Goal: Information Seeking & Learning: Learn about a topic

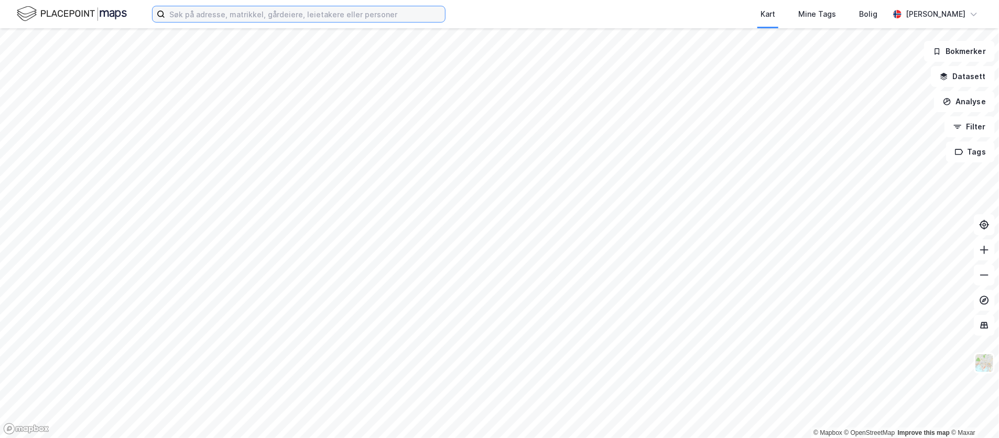
click at [281, 10] on input at bounding box center [305, 14] width 280 height 16
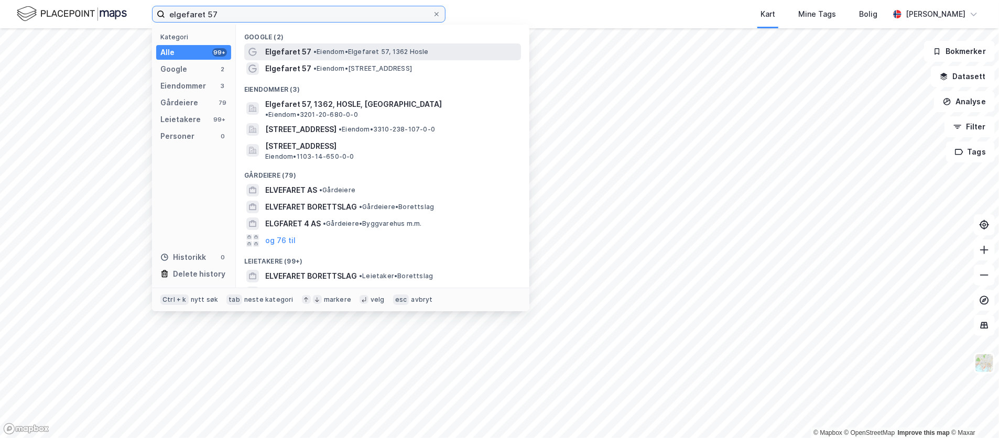
type input "elgefaret 57"
click at [349, 53] on span "• Eiendom • [STREET_ADDRESS]" at bounding box center [370, 52] width 115 height 8
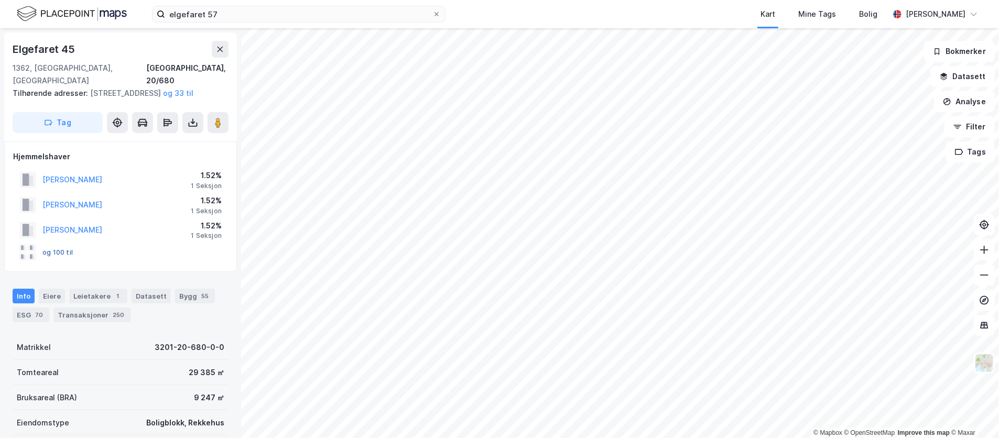
click at [0, 0] on button "og 100 til" at bounding box center [0, 0] width 0 height 0
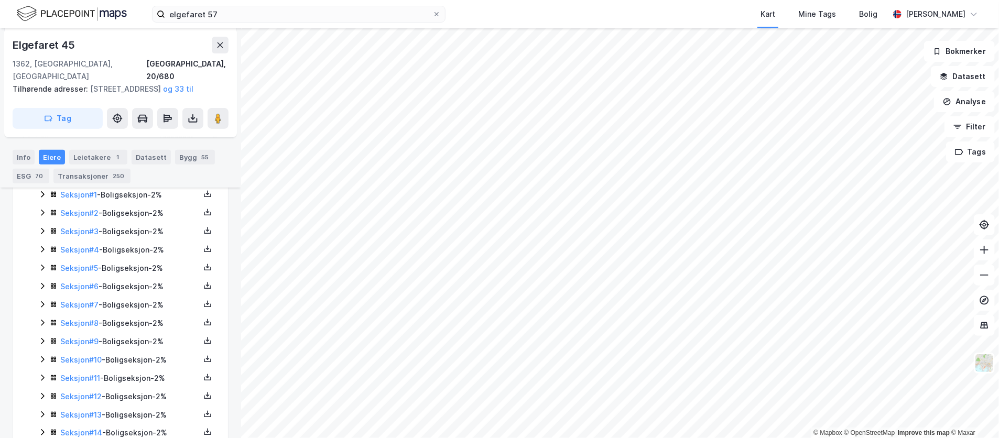
scroll to position [157, 0]
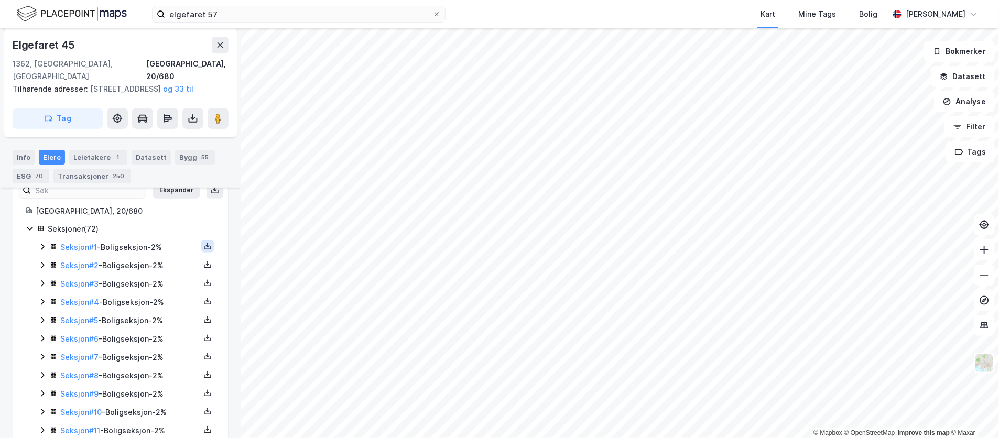
click at [203, 248] on icon at bounding box center [207, 246] width 8 height 8
click at [160, 245] on div "Matrikkelrapport" at bounding box center [157, 240] width 61 height 13
click at [84, 264] on link "Seksjon # 2" at bounding box center [79, 265] width 38 height 9
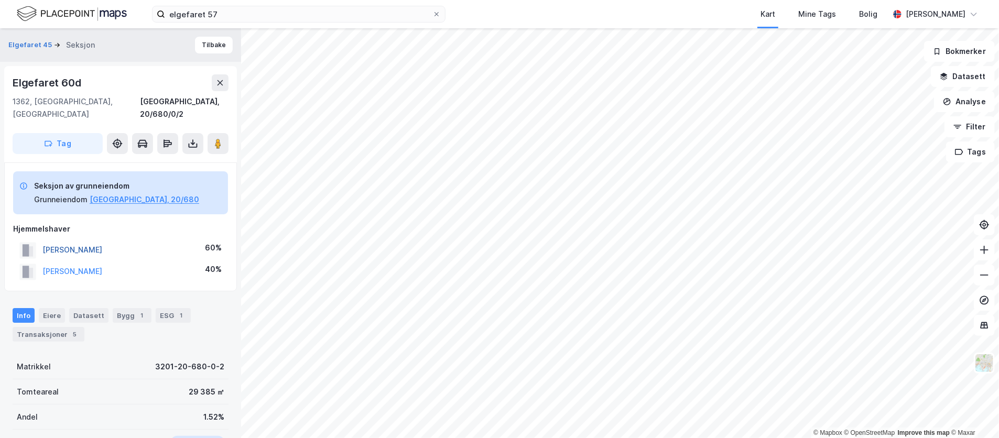
click at [0, 0] on button "[PERSON_NAME]" at bounding box center [0, 0] width 0 height 0
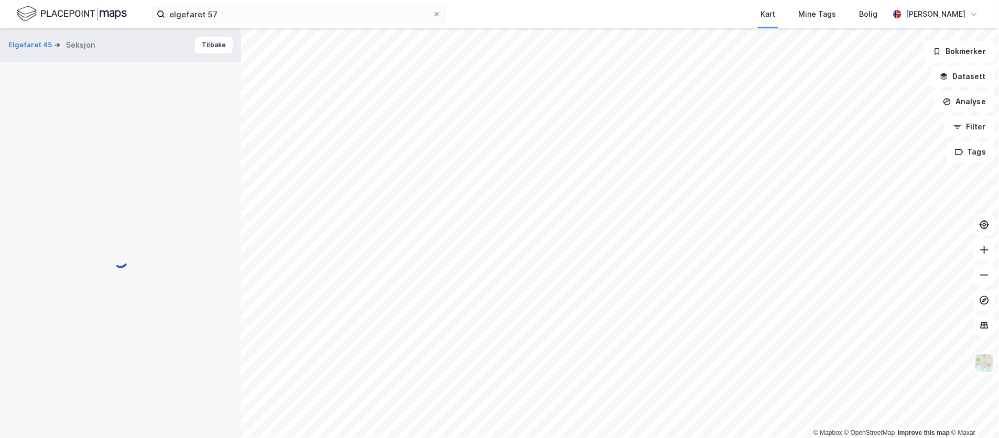
scroll to position [1, 0]
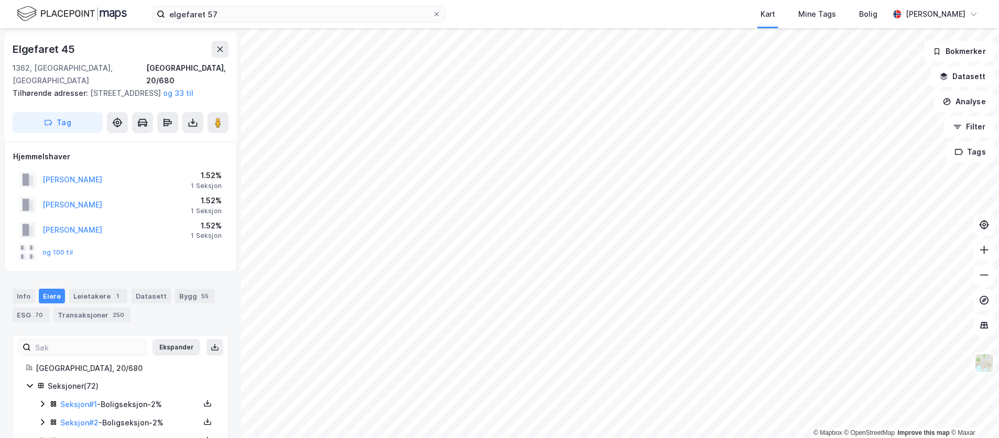
scroll to position [1, 0]
click at [206, 420] on icon at bounding box center [208, 421] width 4 height 2
click at [166, 412] on div "Matrikkelrapport" at bounding box center [157, 414] width 61 height 13
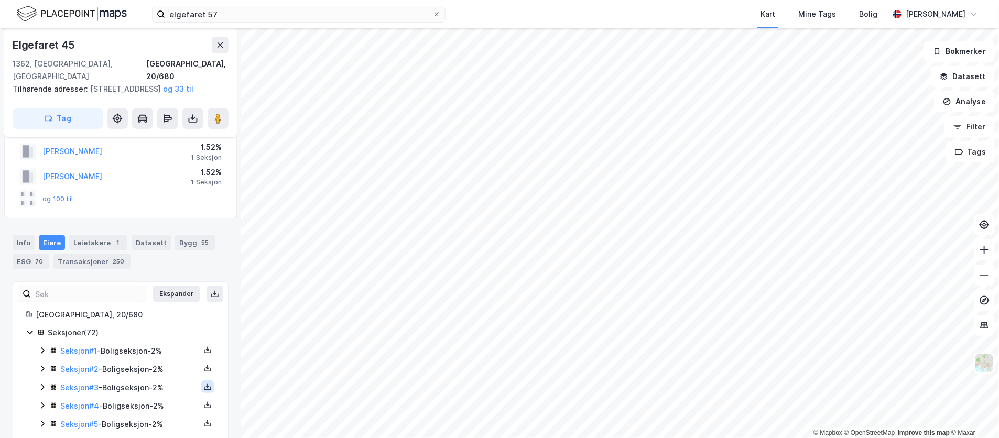
click at [203, 386] on icon at bounding box center [207, 387] width 8 height 8
click at [144, 379] on div "Matrikkelrapport" at bounding box center [157, 380] width 61 height 13
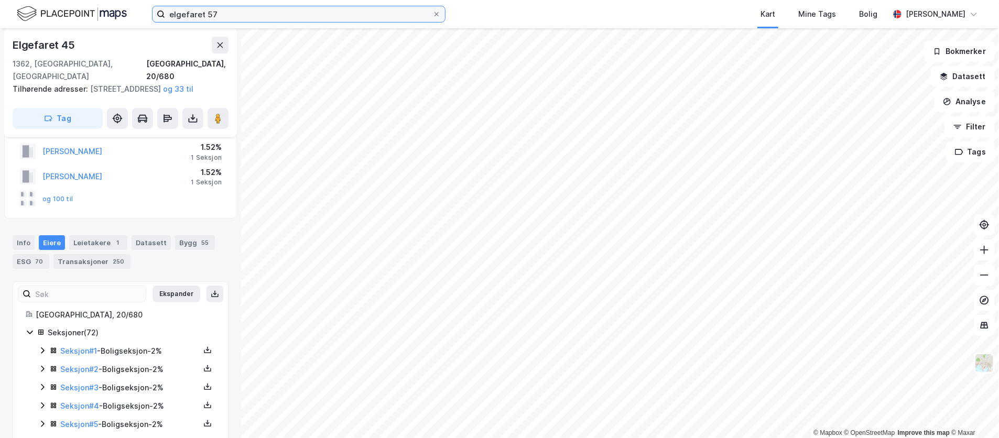
click at [299, 19] on input "elgefaret 57" at bounding box center [298, 14] width 267 height 16
click at [204, 408] on icon at bounding box center [207, 407] width 7 height 4
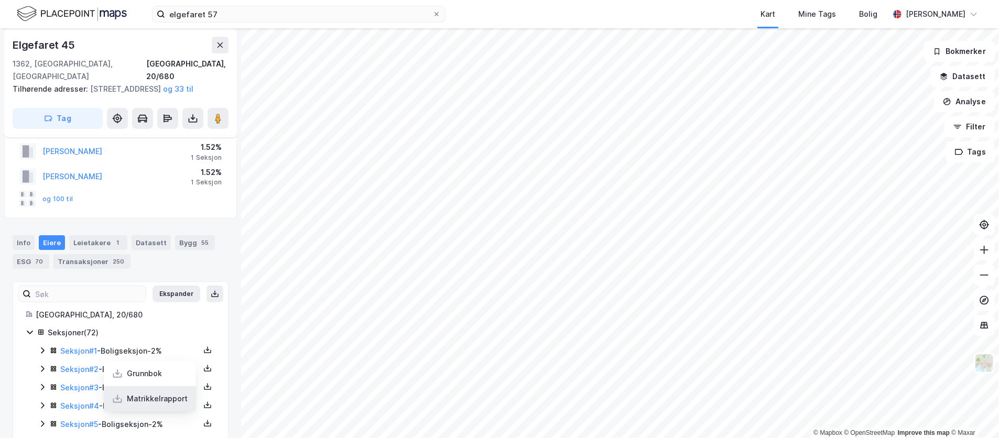
click at [171, 404] on div "Matrikkelrapport" at bounding box center [157, 399] width 61 height 13
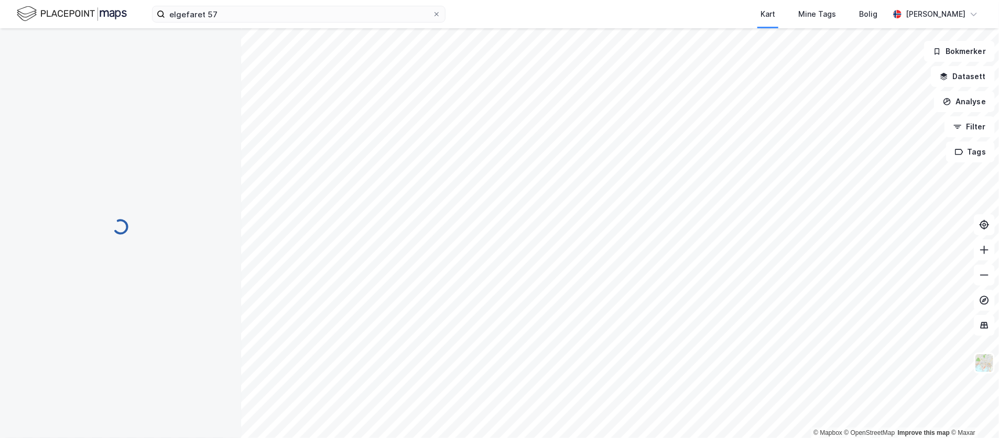
scroll to position [53, 0]
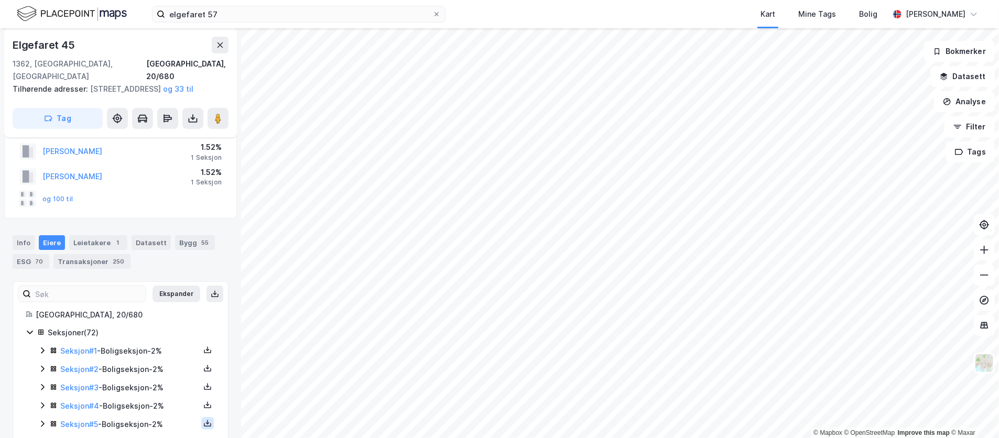
click at [203, 427] on icon at bounding box center [207, 423] width 8 height 8
click at [160, 419] on div "Matrikkelrapport" at bounding box center [157, 417] width 61 height 13
drag, startPoint x: 583, startPoint y: 12, endPoint x: 758, endPoint y: 14, distance: 175.1
click at [758, 14] on div "Kart Mine Tags Bolig" at bounding box center [692, 14] width 393 height 28
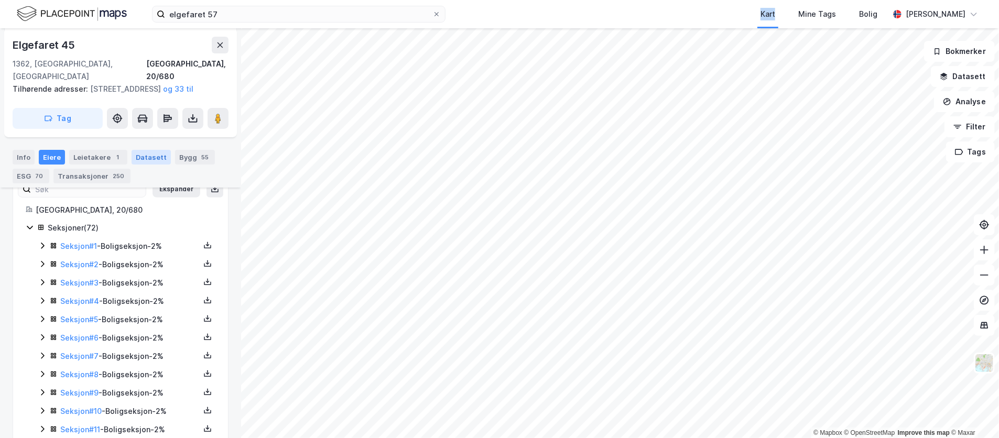
scroll to position [211, 0]
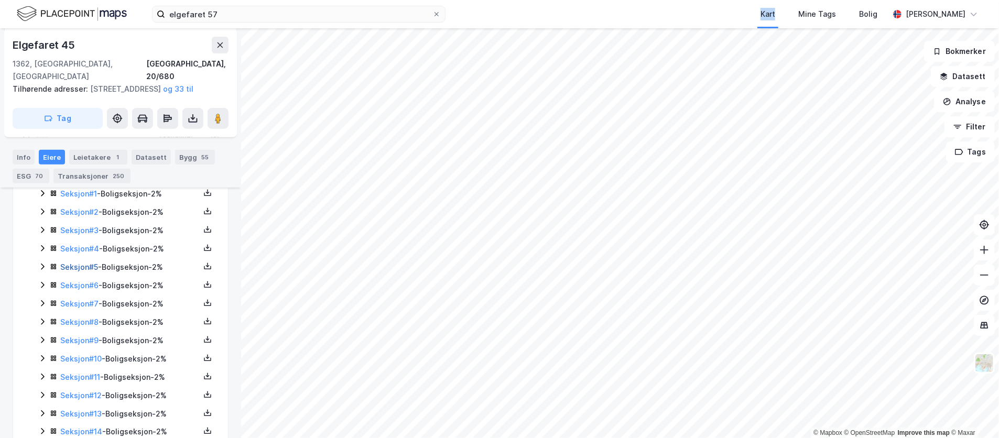
click at [77, 267] on link "Seksjon # 5" at bounding box center [79, 267] width 38 height 9
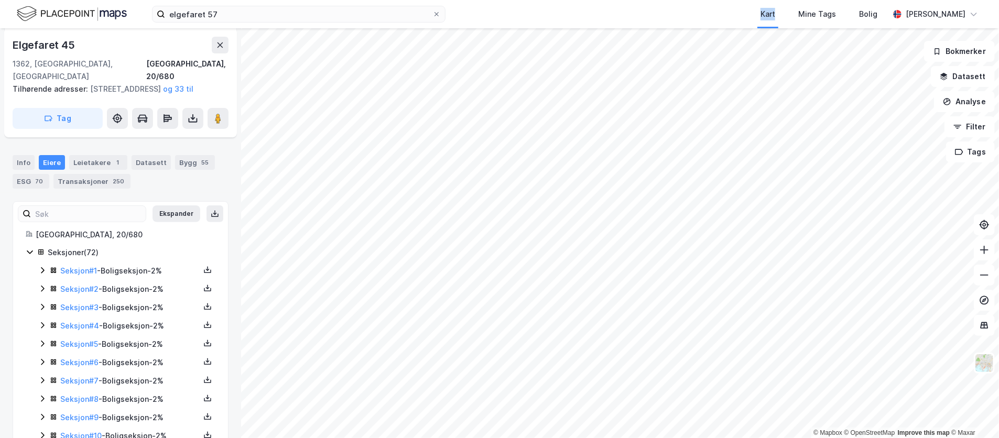
scroll to position [161, 0]
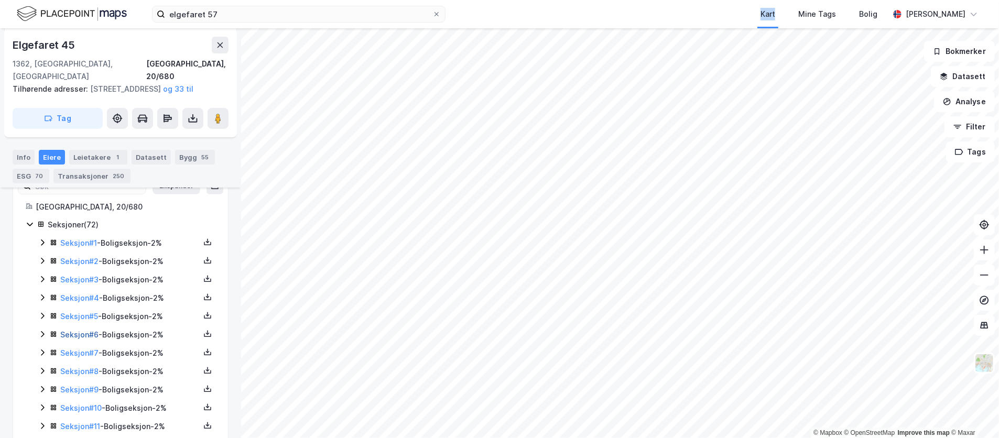
click at [86, 335] on link "Seksjon # 6" at bounding box center [79, 334] width 38 height 9
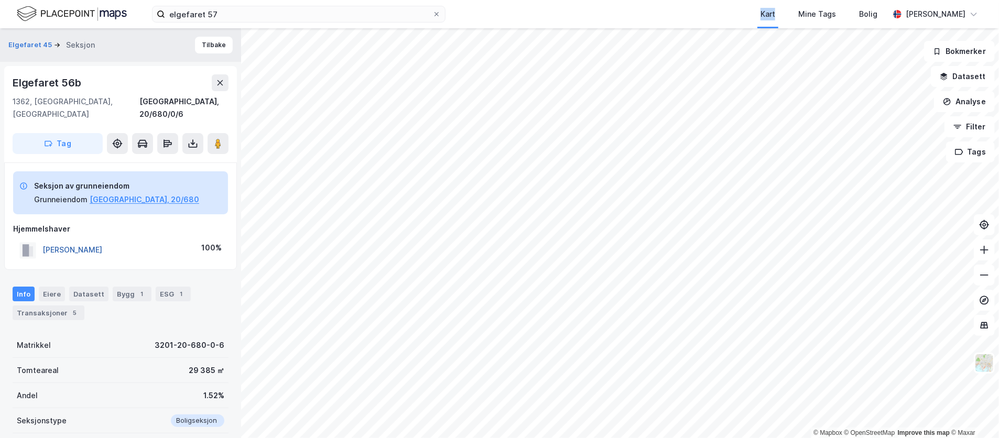
click at [0, 0] on button "[PERSON_NAME]" at bounding box center [0, 0] width 0 height 0
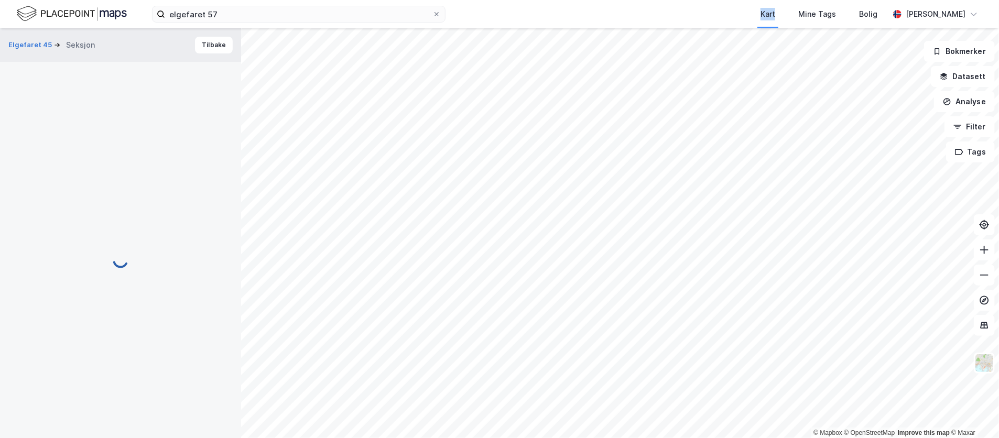
scroll to position [2, 0]
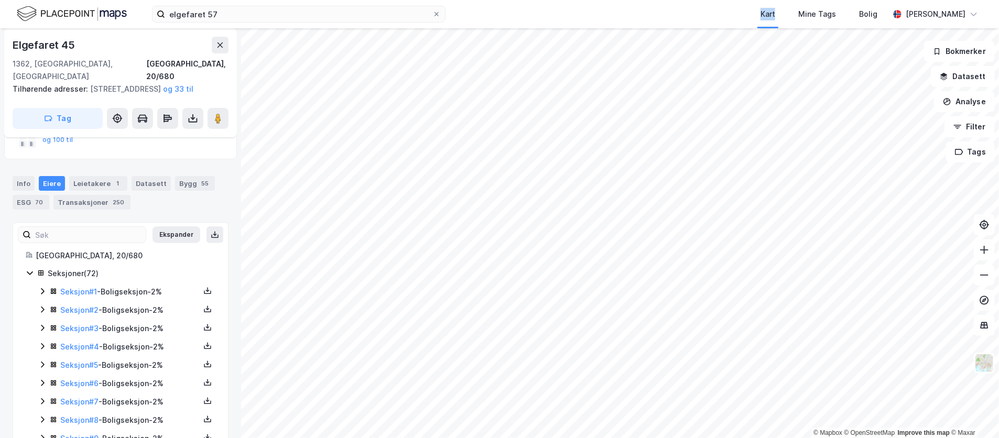
scroll to position [159, 0]
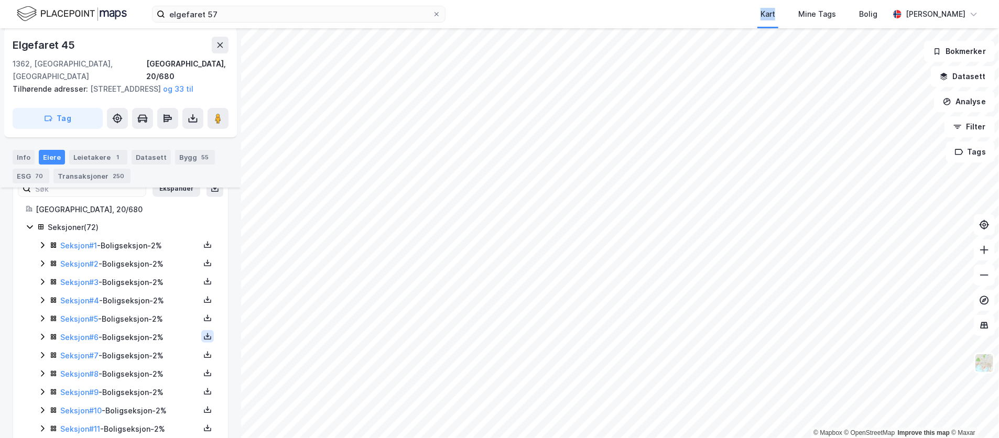
click at [203, 336] on icon at bounding box center [207, 336] width 8 height 8
click at [178, 335] on div "Matrikkelrapport" at bounding box center [157, 330] width 61 height 13
click at [75, 355] on link "Seksjon # 7" at bounding box center [79, 355] width 38 height 9
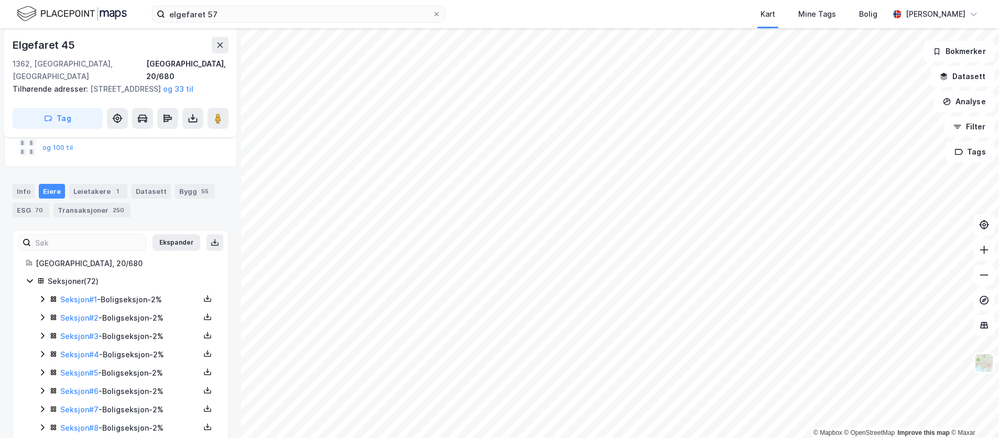
scroll to position [157, 0]
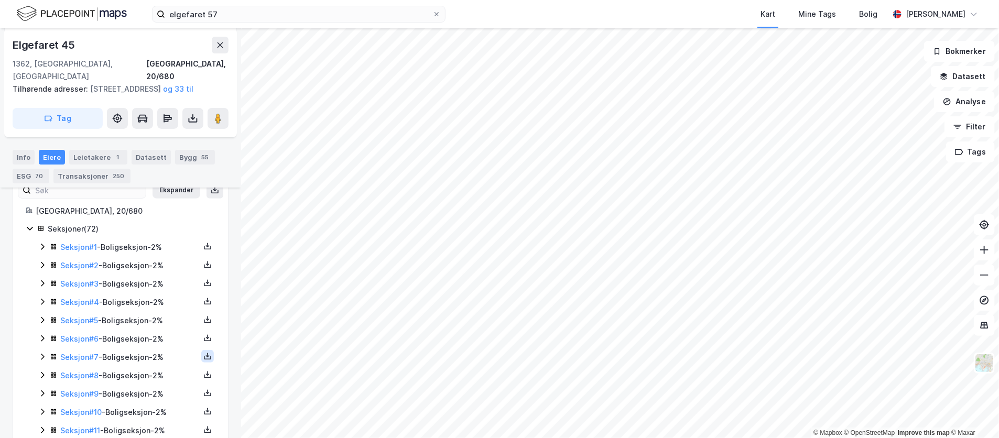
click at [203, 355] on icon at bounding box center [207, 356] width 8 height 8
click at [161, 351] on div "Matrikkelrapport" at bounding box center [157, 350] width 61 height 13
click at [82, 377] on link "Seksjon # 8" at bounding box center [79, 375] width 38 height 9
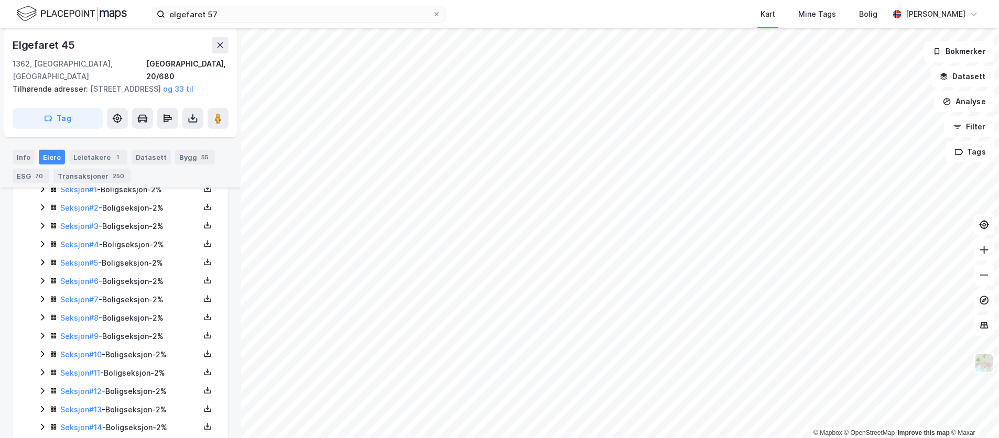
scroll to position [266, 0]
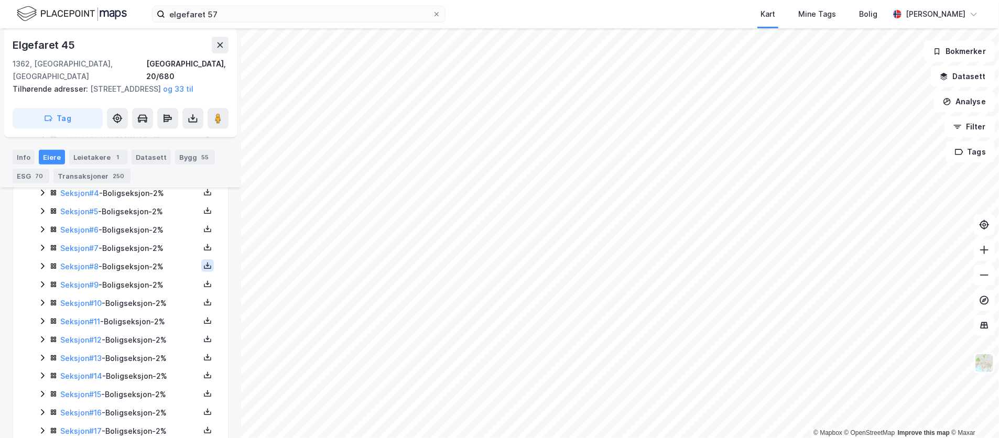
click at [203, 264] on icon at bounding box center [207, 266] width 8 height 8
click at [153, 260] on div "Matrikkelrapport" at bounding box center [157, 259] width 61 height 13
click at [84, 251] on link "Seksjon # 7" at bounding box center [79, 248] width 38 height 9
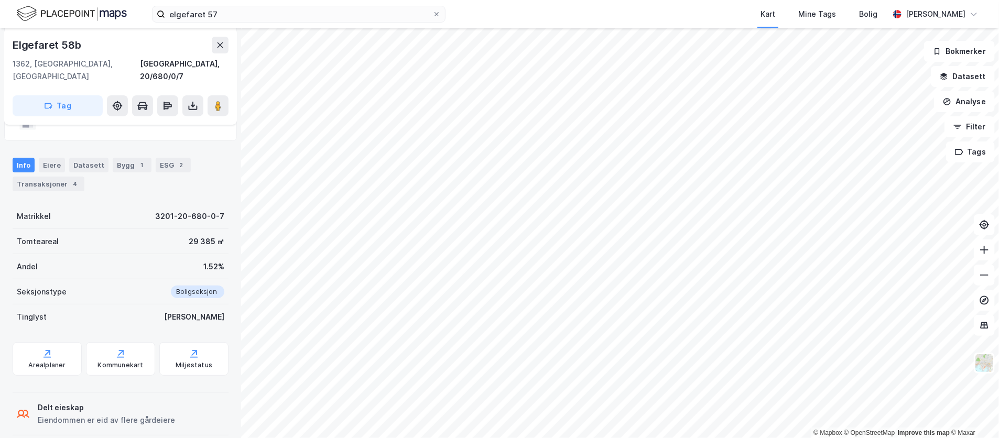
scroll to position [151, 0]
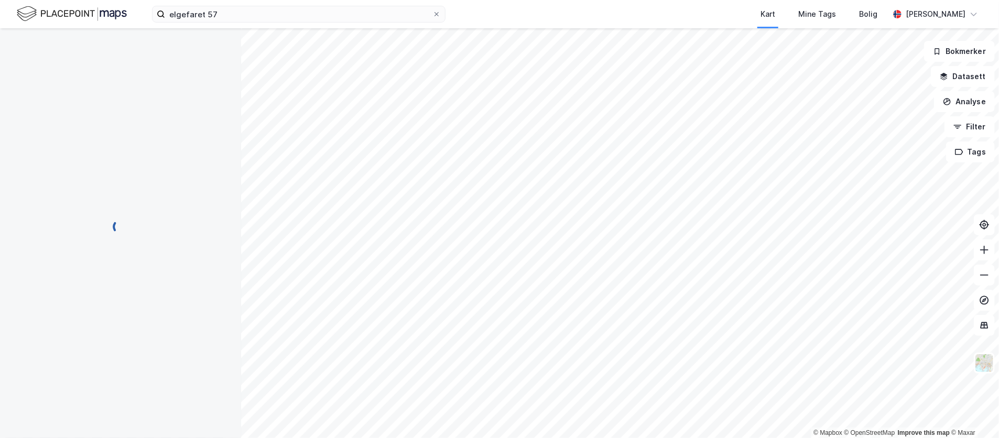
scroll to position [151, 0]
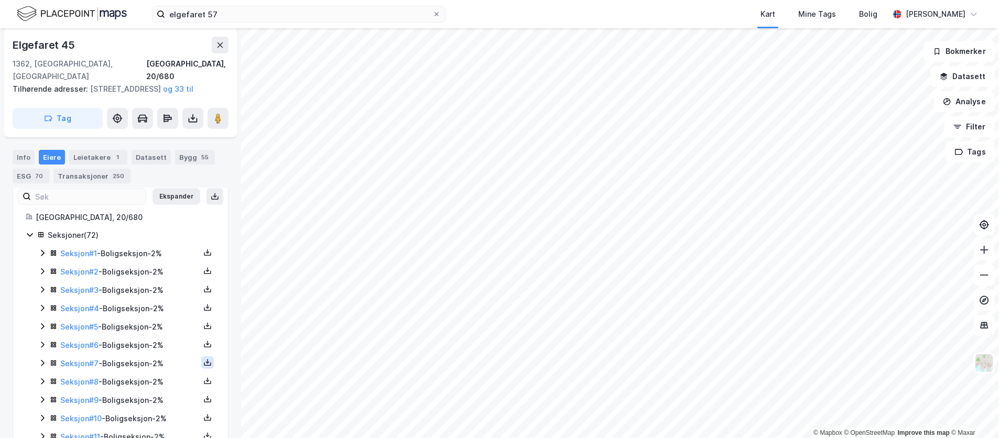
click at [203, 359] on icon at bounding box center [207, 363] width 8 height 8
click at [157, 331] on div "Grunnbok" at bounding box center [150, 331] width 92 height 25
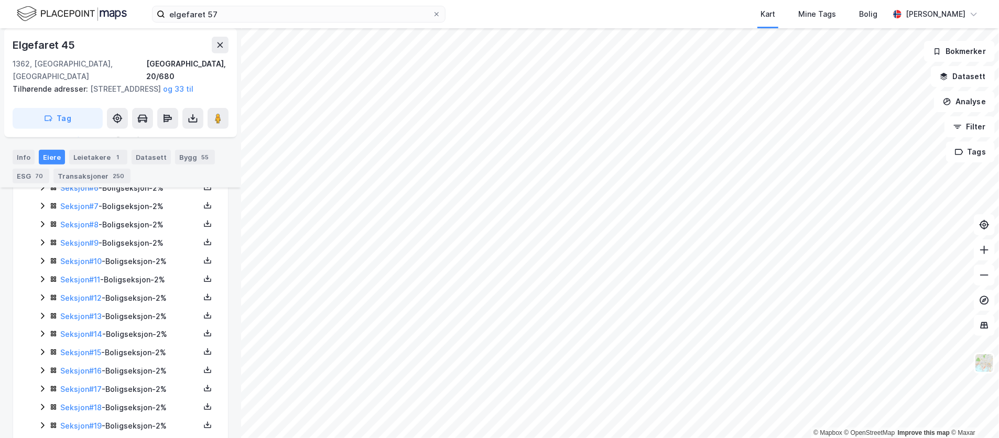
scroll to position [308, 0]
click at [207, 242] on icon at bounding box center [207, 241] width 1 height 5
click at [155, 238] on div "Matrikkelrapport" at bounding box center [157, 236] width 61 height 13
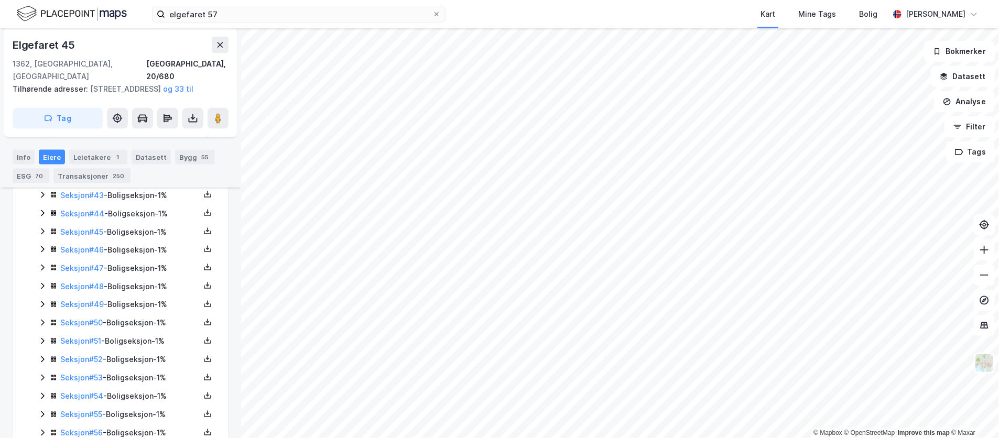
scroll to position [1042, 0]
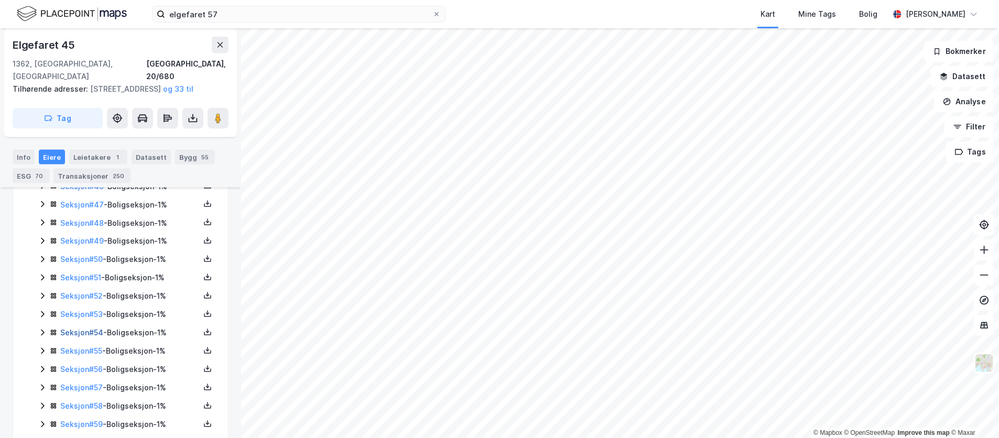
click at [90, 336] on link "Seksjon # 54" at bounding box center [81, 333] width 43 height 9
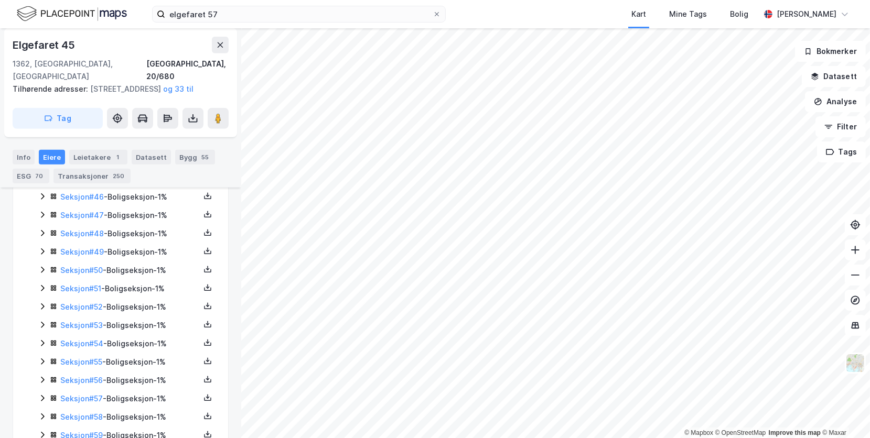
scroll to position [1049, 0]
click at [204, 329] on icon at bounding box center [207, 327] width 7 height 4
click at [140, 300] on div "Grunnbok" at bounding box center [144, 294] width 35 height 13
click at [203, 330] on icon at bounding box center [207, 325] width 8 height 8
click at [153, 323] on div "Matrikkelrapport" at bounding box center [157, 319] width 61 height 13
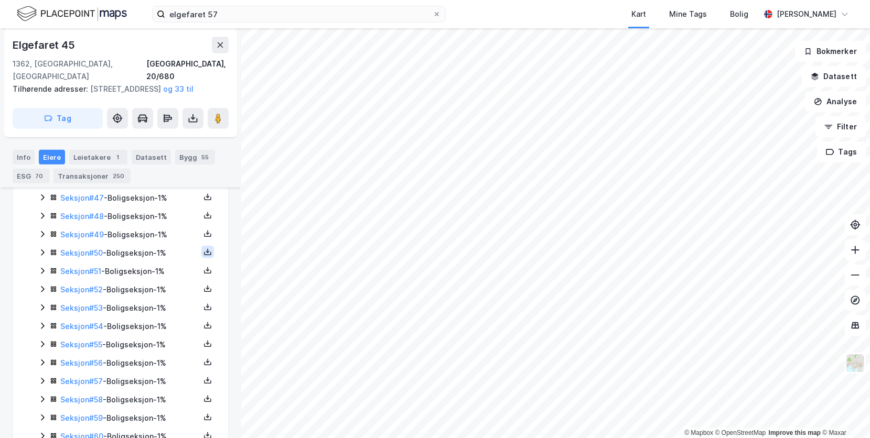
click at [203, 255] on icon at bounding box center [207, 252] width 8 height 8
click at [153, 252] on div "Matrikkelrapport" at bounding box center [157, 246] width 61 height 13
click at [203, 275] on icon at bounding box center [207, 270] width 8 height 8
click at [161, 245] on div "Grunnbok" at bounding box center [150, 238] width 92 height 25
click at [203, 274] on icon at bounding box center [207, 270] width 8 height 8
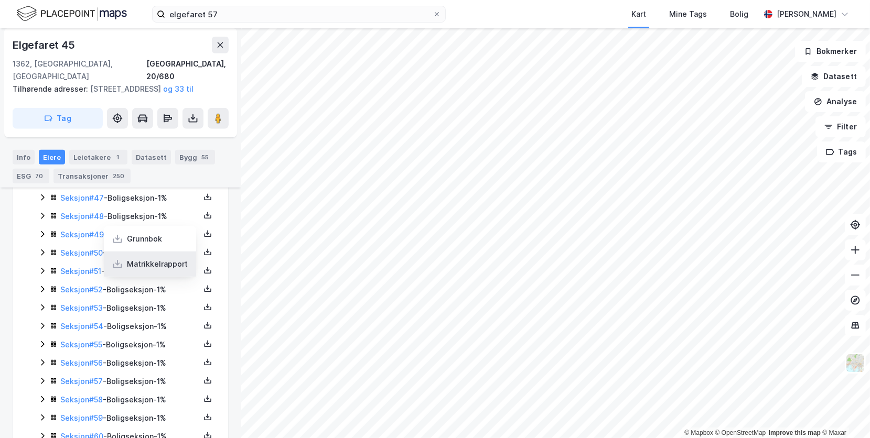
click at [156, 270] on div "Matrikkelrapport" at bounding box center [157, 264] width 61 height 13
click at [203, 330] on icon at bounding box center [207, 325] width 8 height 8
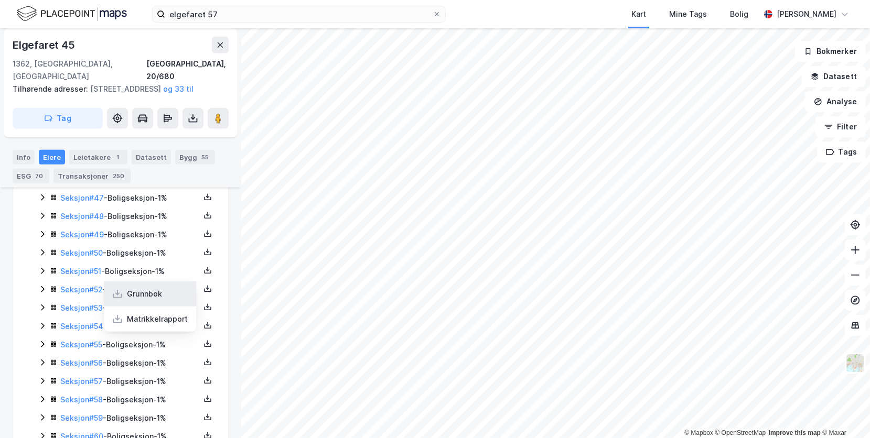
click at [140, 300] on div "Grunnbok" at bounding box center [144, 294] width 35 height 13
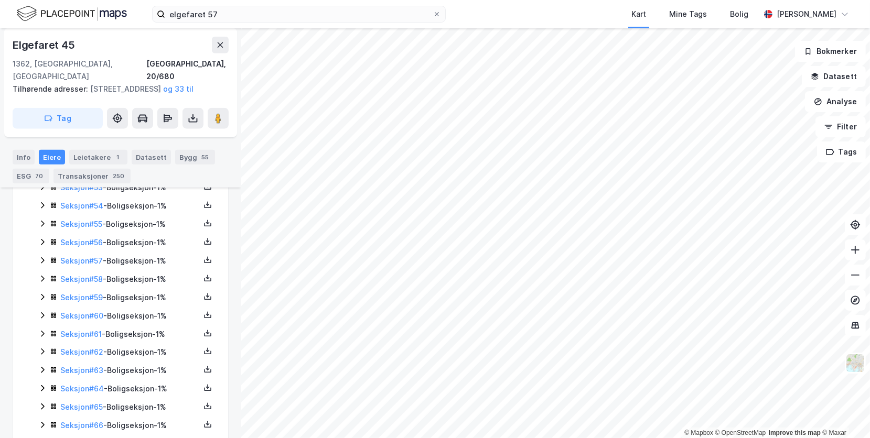
scroll to position [1206, 0]
click at [203, 283] on icon at bounding box center [207, 278] width 8 height 8
click at [156, 278] on div "Matrikkelrapport" at bounding box center [157, 272] width 61 height 13
click at [207, 188] on icon at bounding box center [207, 185] width 1 height 5
click at [172, 187] on div "Matrikkelrapport" at bounding box center [157, 180] width 61 height 13
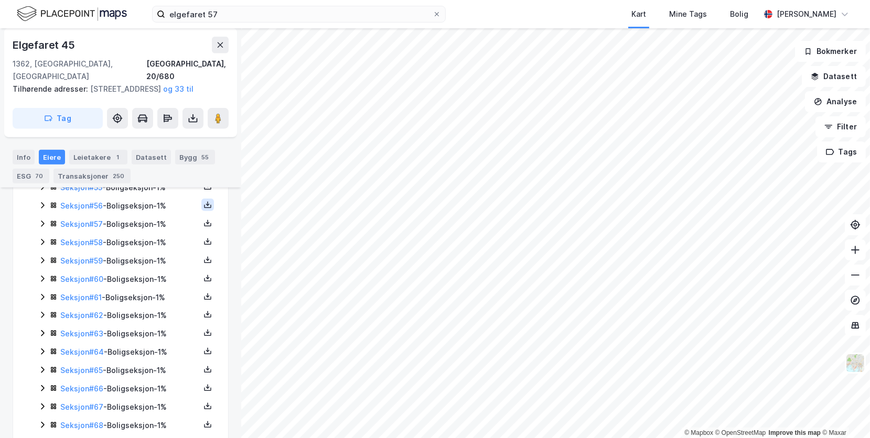
click at [203, 209] on icon at bounding box center [207, 205] width 8 height 8
click at [153, 199] on div "Matrikkelrapport" at bounding box center [157, 198] width 61 height 13
click at [203, 226] on icon at bounding box center [207, 223] width 8 height 8
click at [166, 223] on div "Matrikkelrapport" at bounding box center [157, 217] width 61 height 13
click at [204, 245] on icon at bounding box center [207, 243] width 7 height 4
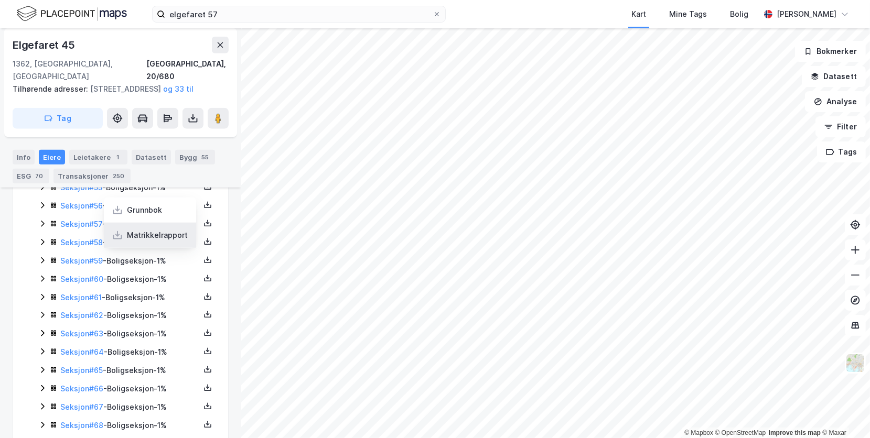
click at [168, 240] on div "Matrikkelrapport" at bounding box center [157, 235] width 61 height 13
click at [81, 265] on link "Seksjon # 59" at bounding box center [81, 260] width 42 height 9
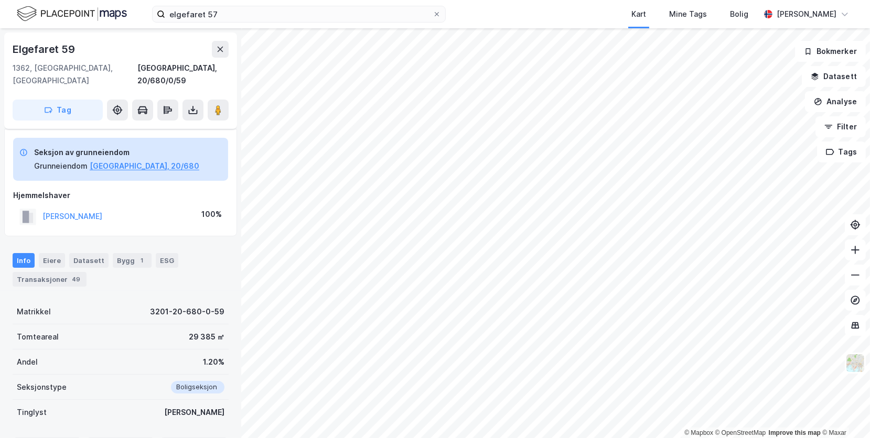
scroll to position [87, 0]
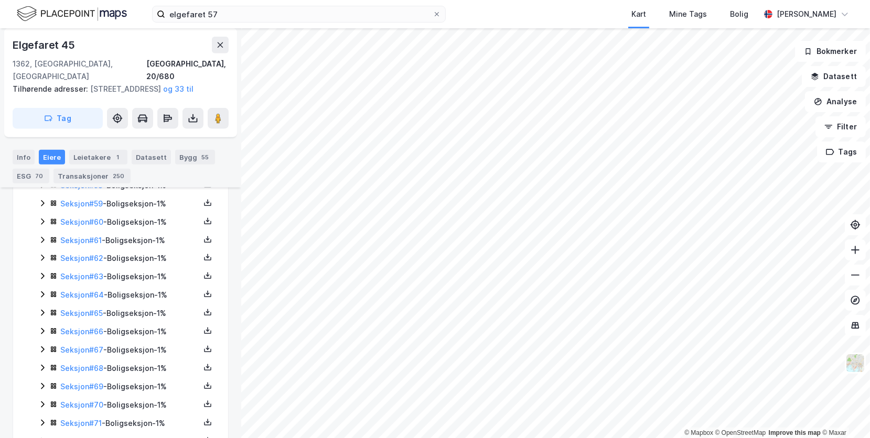
scroll to position [1240, 0]
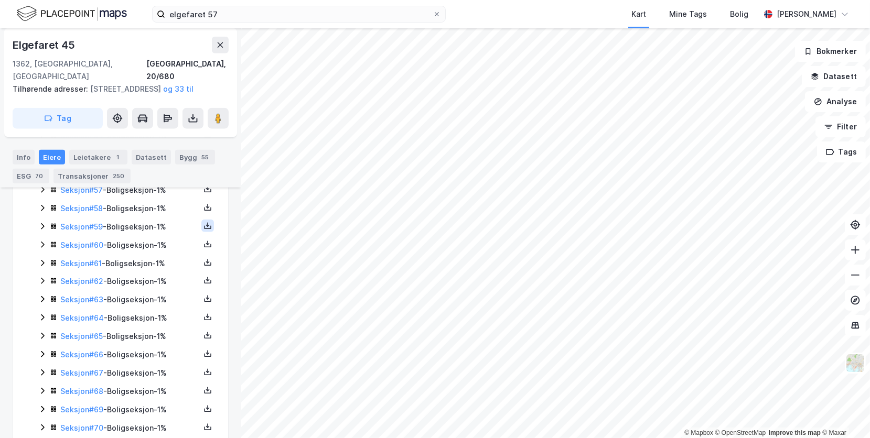
click at [207, 227] on icon at bounding box center [207, 224] width 1 height 5
click at [151, 225] on div "Matrikkelrapport" at bounding box center [157, 219] width 61 height 13
click at [203, 376] on icon at bounding box center [207, 372] width 8 height 8
click at [148, 371] on div "Matrikkelrapport" at bounding box center [157, 366] width 61 height 13
click at [203, 395] on icon at bounding box center [207, 390] width 8 height 8
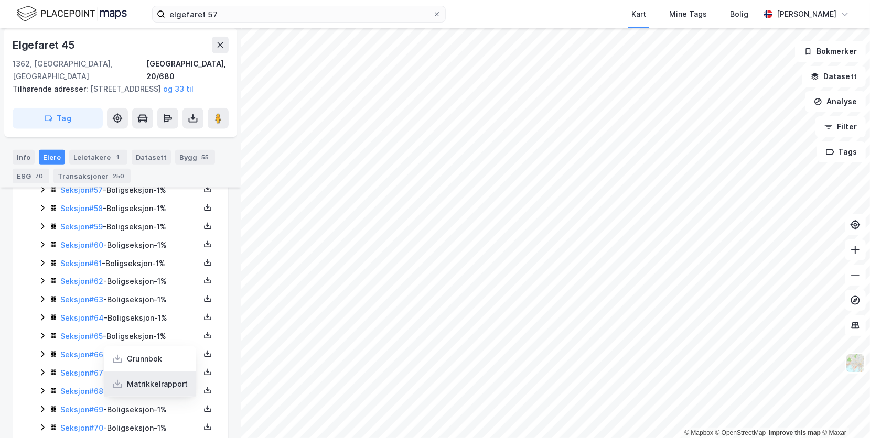
click at [162, 390] on div "Matrikkelrapport" at bounding box center [157, 384] width 61 height 13
click at [203, 413] on icon at bounding box center [207, 409] width 8 height 8
click at [174, 409] on div "Matrikkelrapport" at bounding box center [157, 402] width 61 height 13
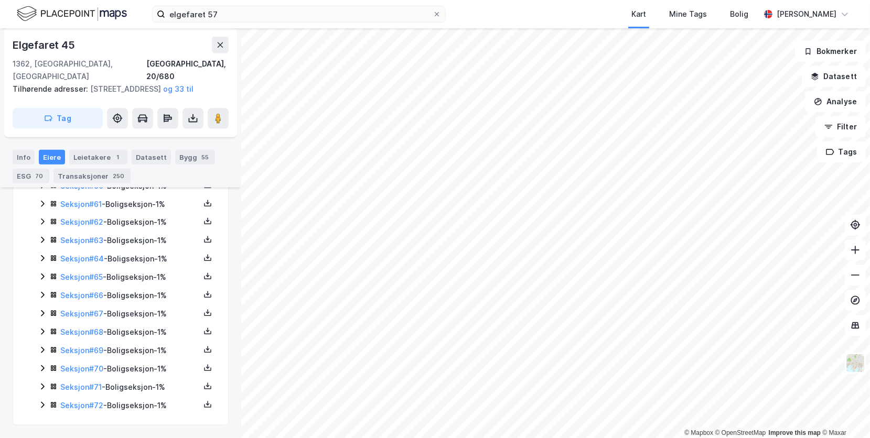
scroll to position [1306, 0]
click at [203, 371] on icon at bounding box center [207, 368] width 8 height 8
click at [153, 363] on div "Matrikkelrapport" at bounding box center [157, 361] width 61 height 13
click at [203, 385] on icon at bounding box center [207, 386] width 8 height 8
click at [159, 374] on div "Matrikkelrapport" at bounding box center [157, 380] width 61 height 13
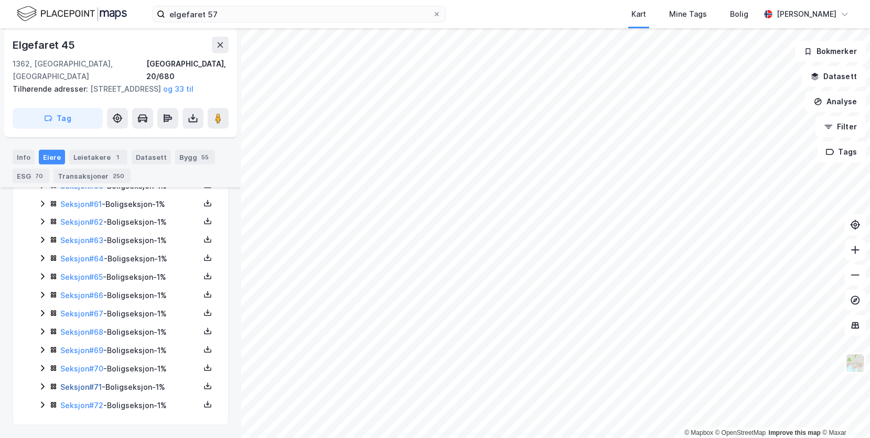
click at [94, 387] on link "Seksjon # 71" at bounding box center [80, 387] width 41 height 9
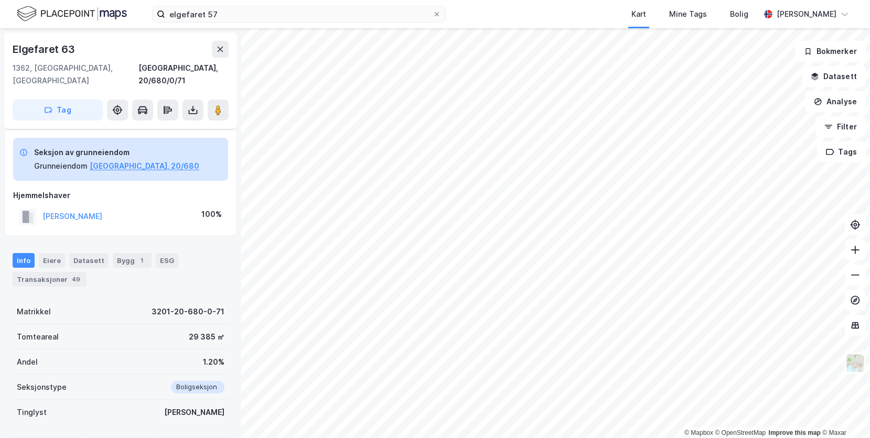
scroll to position [87, 0]
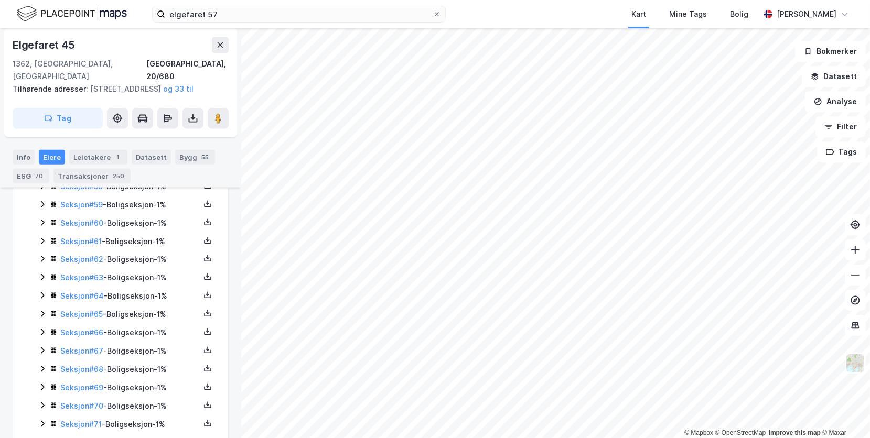
scroll to position [1306, 0]
click at [203, 403] on icon at bounding box center [207, 404] width 8 height 8
click at [153, 399] on div "Matrikkelrapport" at bounding box center [157, 398] width 61 height 13
click at [207, 403] on icon at bounding box center [207, 403] width 1 height 5
click at [155, 375] on div "Grunnbok" at bounding box center [144, 373] width 35 height 13
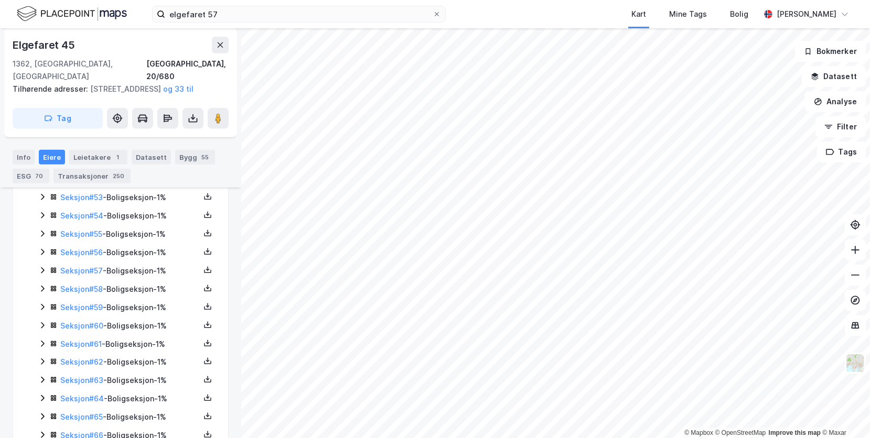
scroll to position [1149, 0]
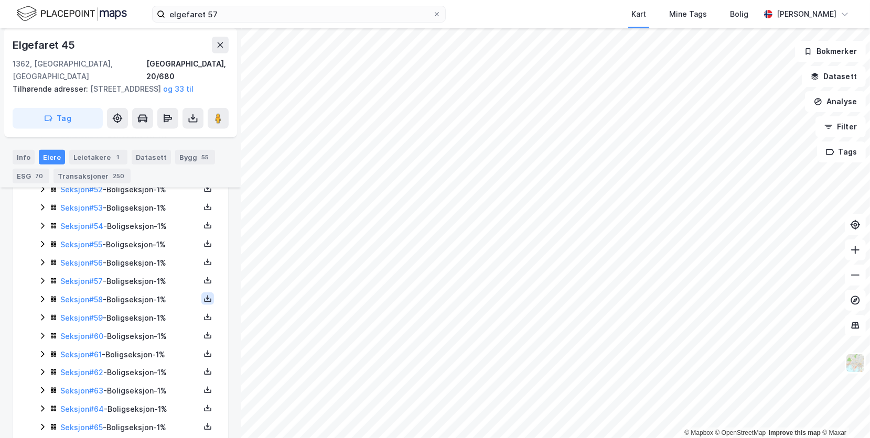
click at [204, 302] on icon at bounding box center [207, 300] width 7 height 4
click at [140, 272] on div "Grunnbok" at bounding box center [144, 267] width 35 height 13
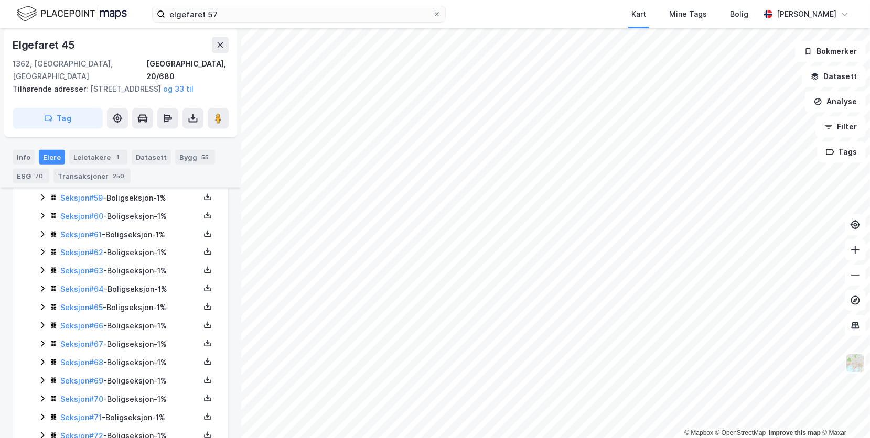
scroll to position [1306, 0]
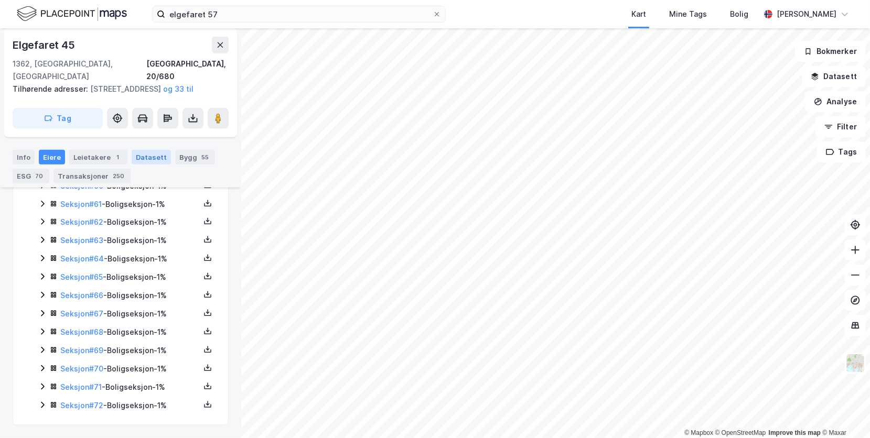
click at [139, 153] on div "Datasett" at bounding box center [151, 157] width 39 height 15
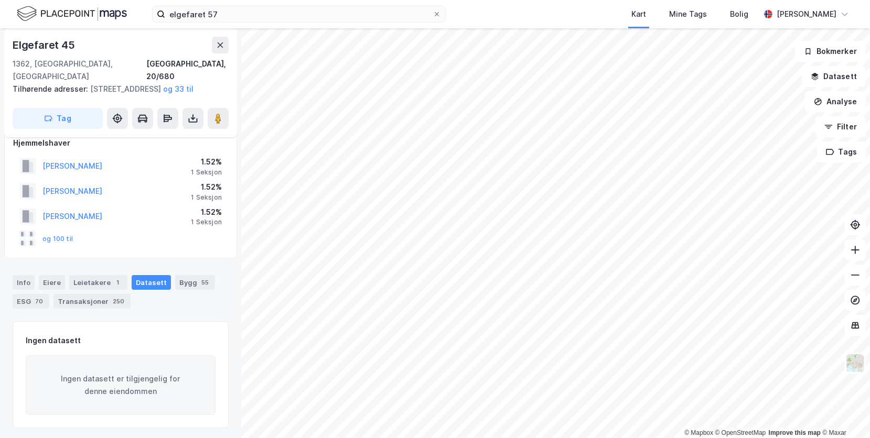
scroll to position [15, 0]
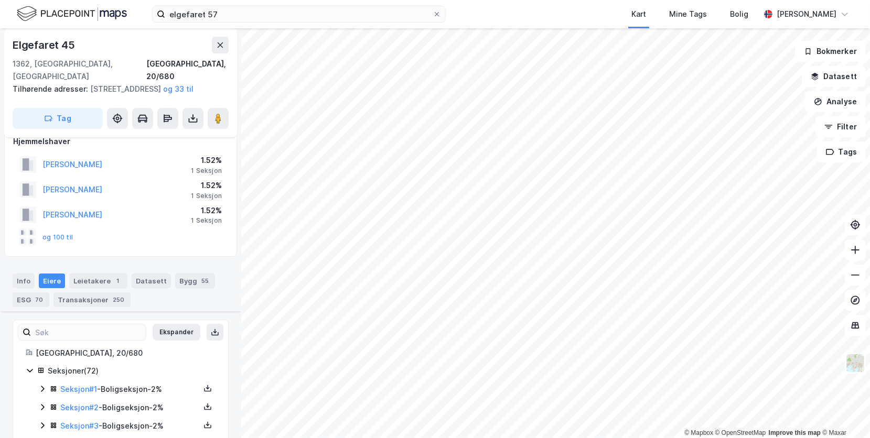
scroll to position [1306, 0]
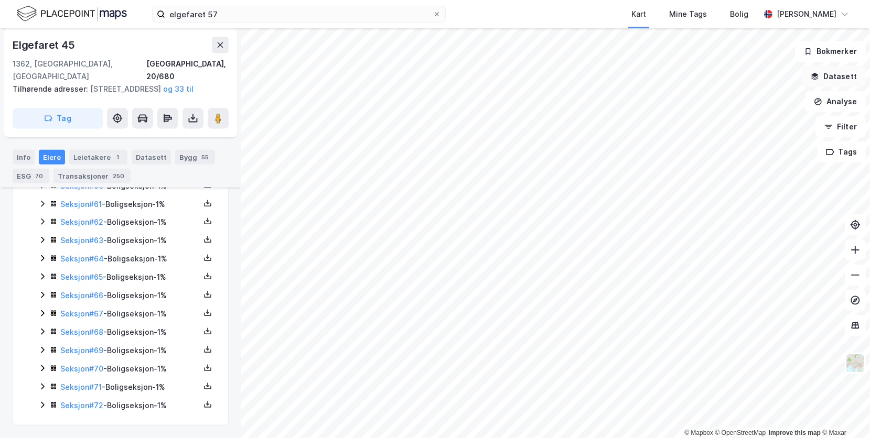
click at [828, 74] on button "Datasett" at bounding box center [833, 76] width 64 height 21
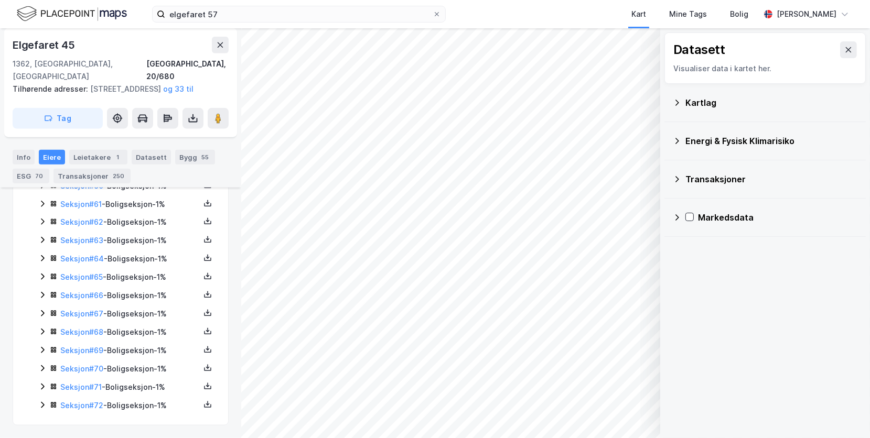
click at [713, 216] on div "Markedsdata" at bounding box center [777, 217] width 159 height 13
click at [675, 214] on icon at bounding box center [676, 217] width 8 height 8
click at [845, 48] on icon at bounding box center [848, 49] width 6 height 5
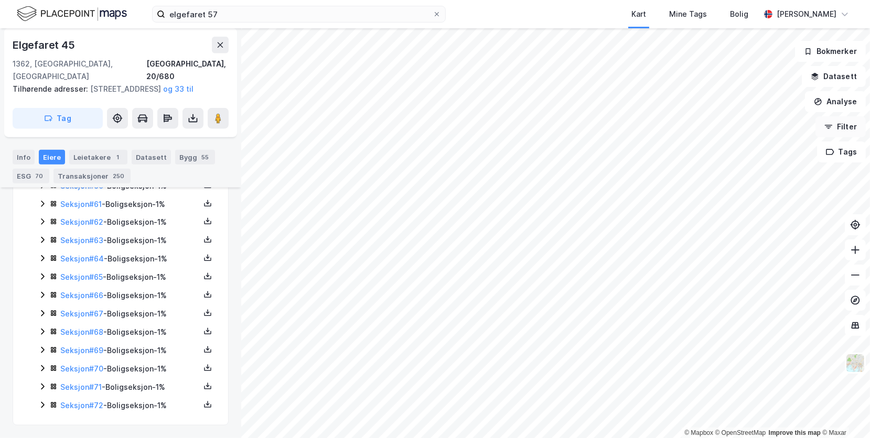
click at [846, 126] on button "Filter" at bounding box center [840, 126] width 50 height 21
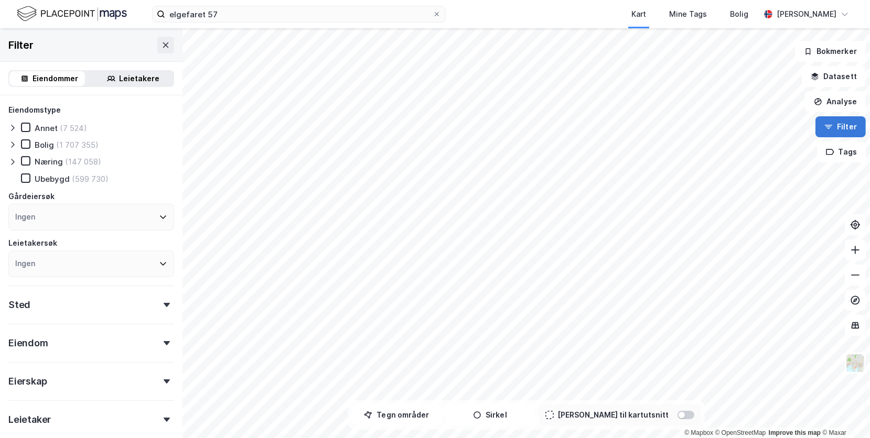
click at [846, 126] on button "Filter" at bounding box center [840, 126] width 50 height 21
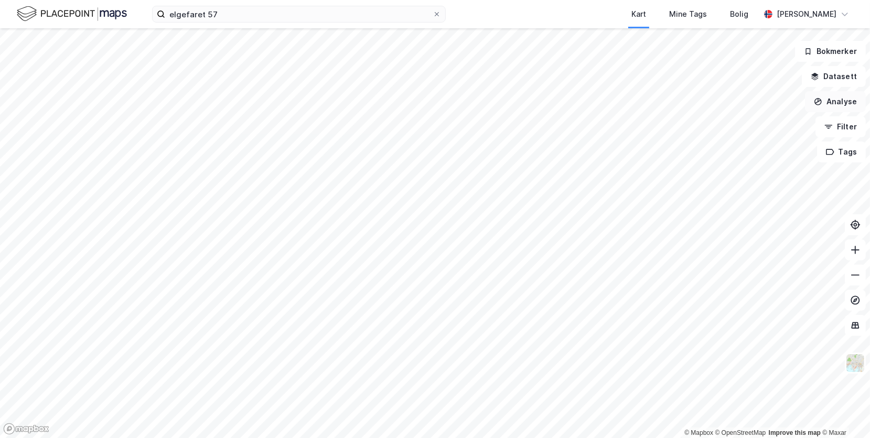
click at [834, 100] on button "Analyse" at bounding box center [835, 101] width 61 height 21
click at [835, 78] on button "Datasett" at bounding box center [833, 76] width 64 height 21
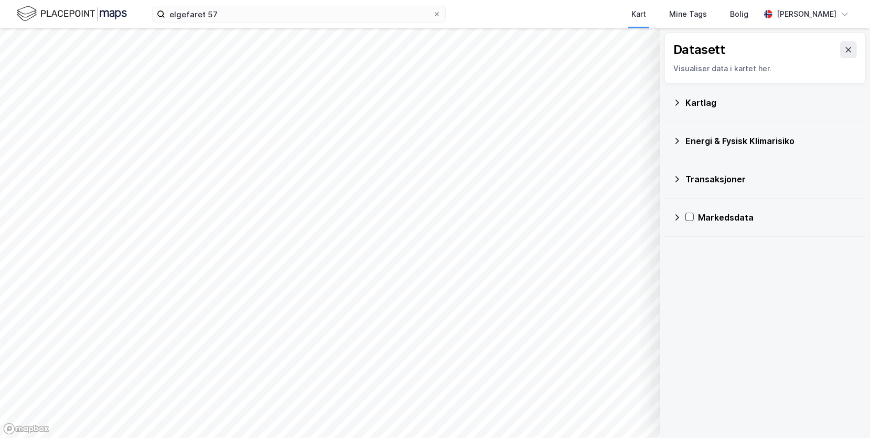
click at [700, 178] on div "Transaksjoner" at bounding box center [771, 179] width 172 height 13
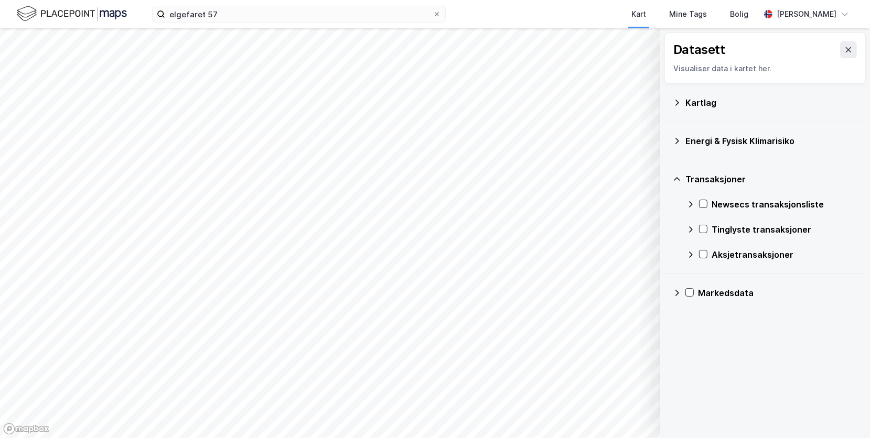
click at [726, 227] on div "Tinglyste transaksjoner" at bounding box center [784, 229] width 146 height 13
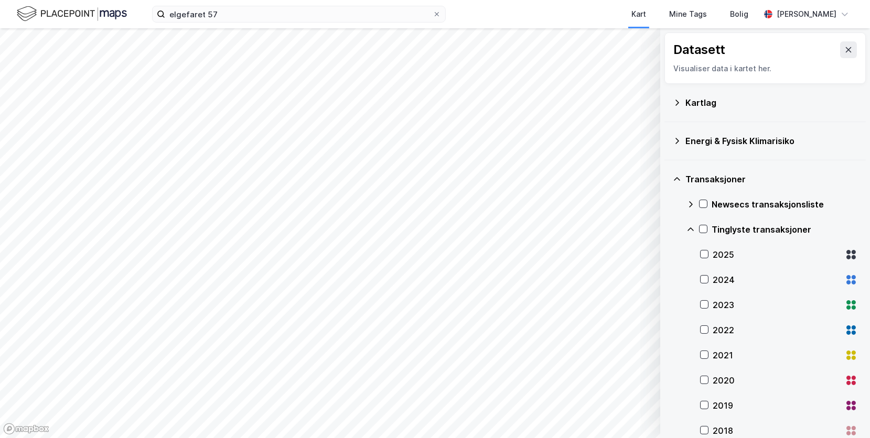
click at [845, 50] on icon at bounding box center [848, 49] width 6 height 5
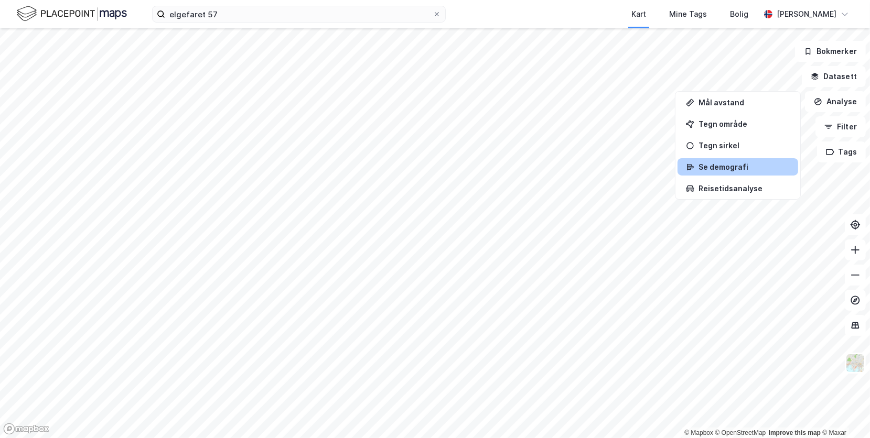
click at [729, 166] on div "Se demografi" at bounding box center [743, 166] width 91 height 9
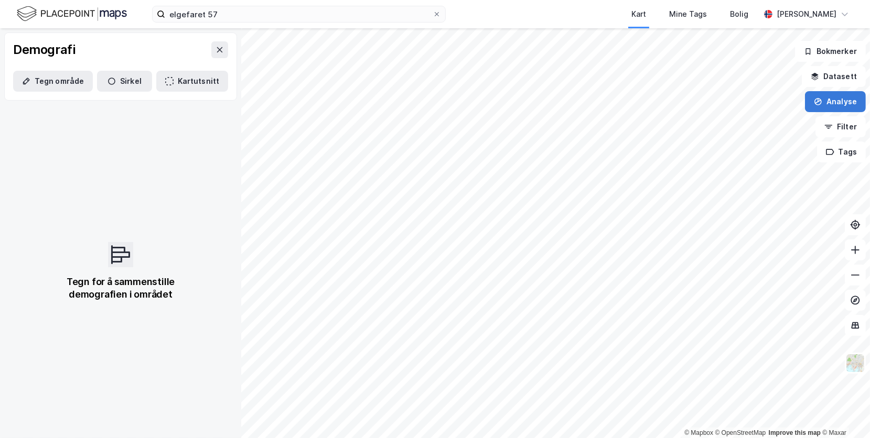
click at [842, 104] on button "Analyse" at bounding box center [835, 101] width 61 height 21
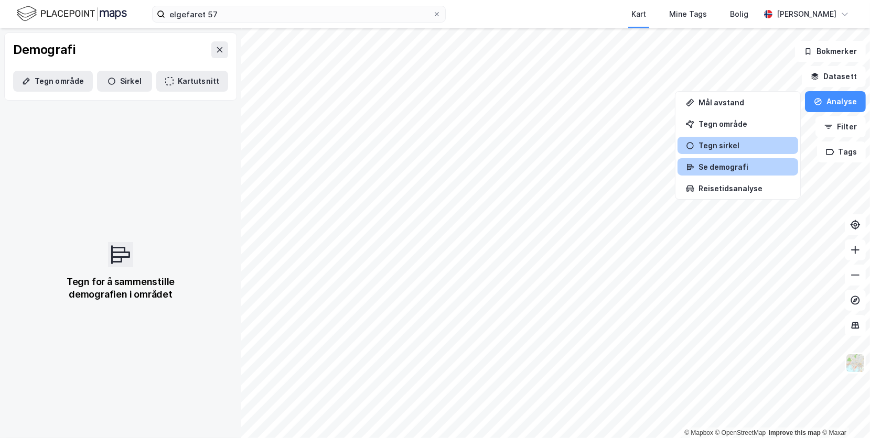
click at [728, 149] on div "Tegn sirkel" at bounding box center [737, 145] width 121 height 17
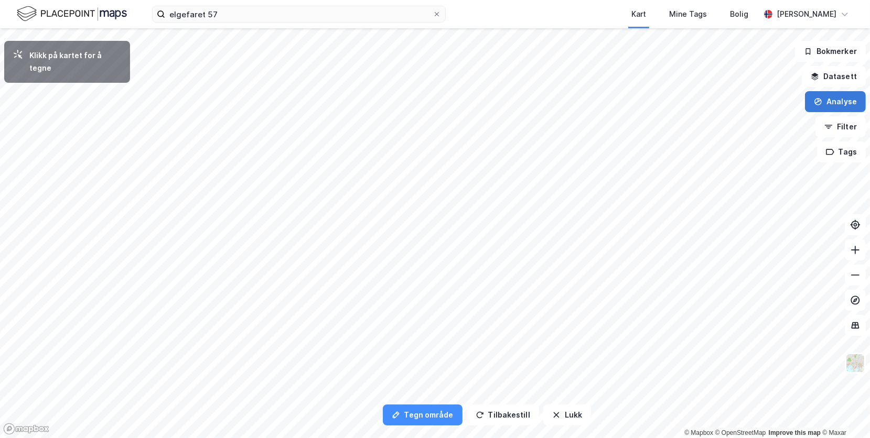
click at [823, 106] on button "Analyse" at bounding box center [835, 101] width 61 height 21
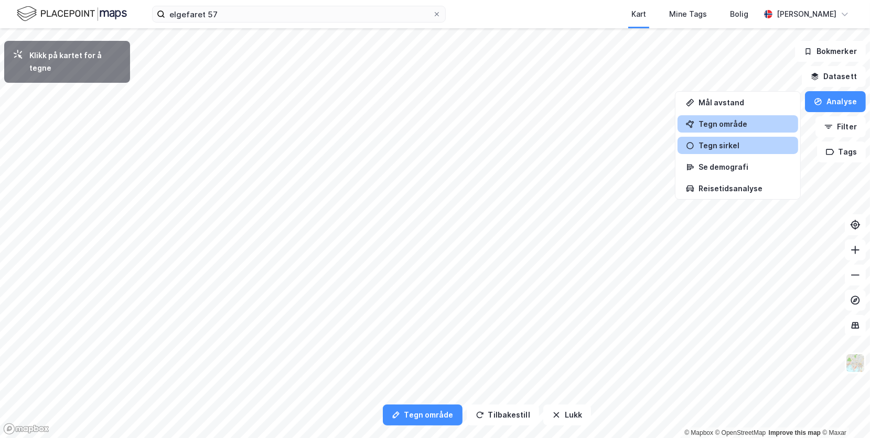
click at [723, 124] on div "Tegn område" at bounding box center [743, 124] width 91 height 9
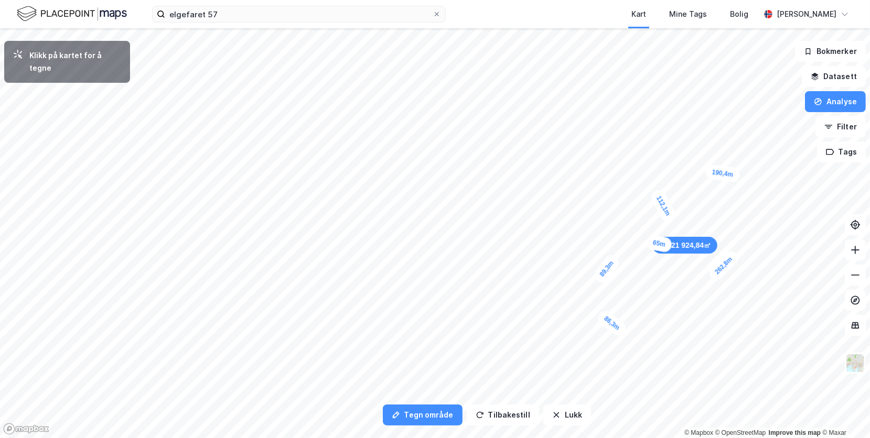
click at [688, 249] on div "21 924,84㎡ 1" at bounding box center [684, 245] width 65 height 17
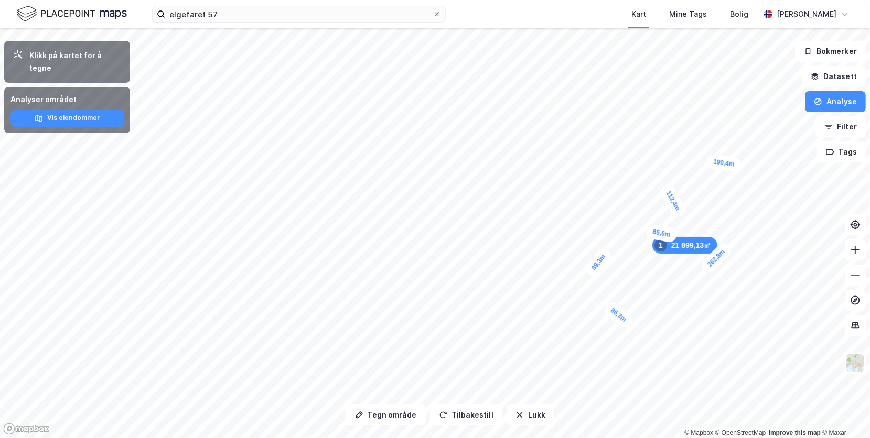
click at [688, 249] on div "21 899,13㎡ 1" at bounding box center [684, 245] width 65 height 17
click at [841, 99] on button "Analyse" at bounding box center [835, 101] width 61 height 21
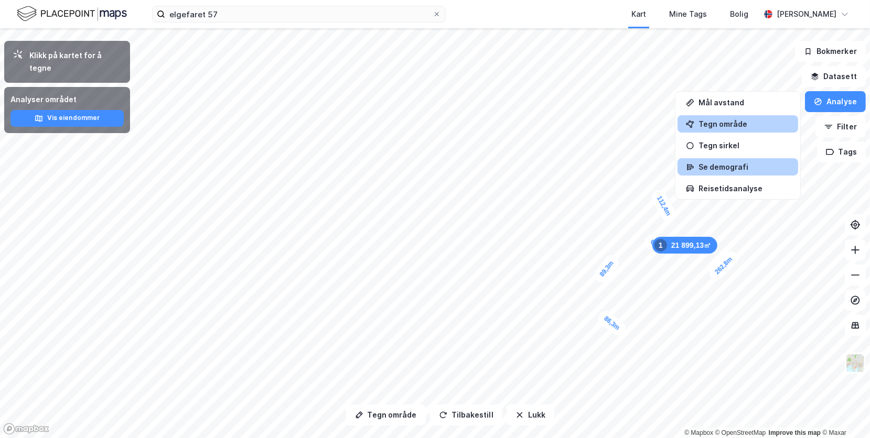
click at [737, 167] on div "Se demografi" at bounding box center [743, 166] width 91 height 9
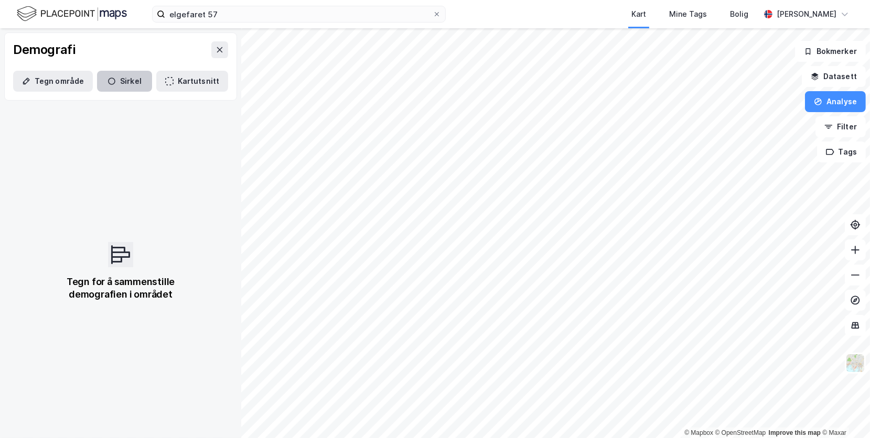
click at [127, 79] on button "Sirkel" at bounding box center [124, 81] width 55 height 21
